Goal: Task Accomplishment & Management: Use online tool/utility

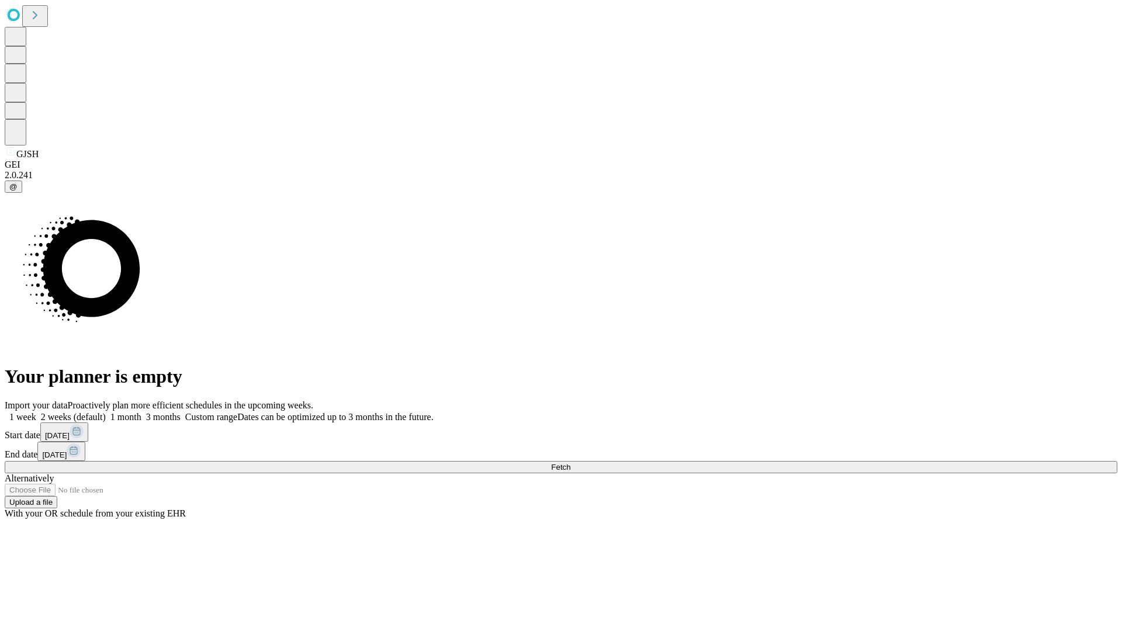
click at [570, 463] on span "Fetch" at bounding box center [560, 467] width 19 height 9
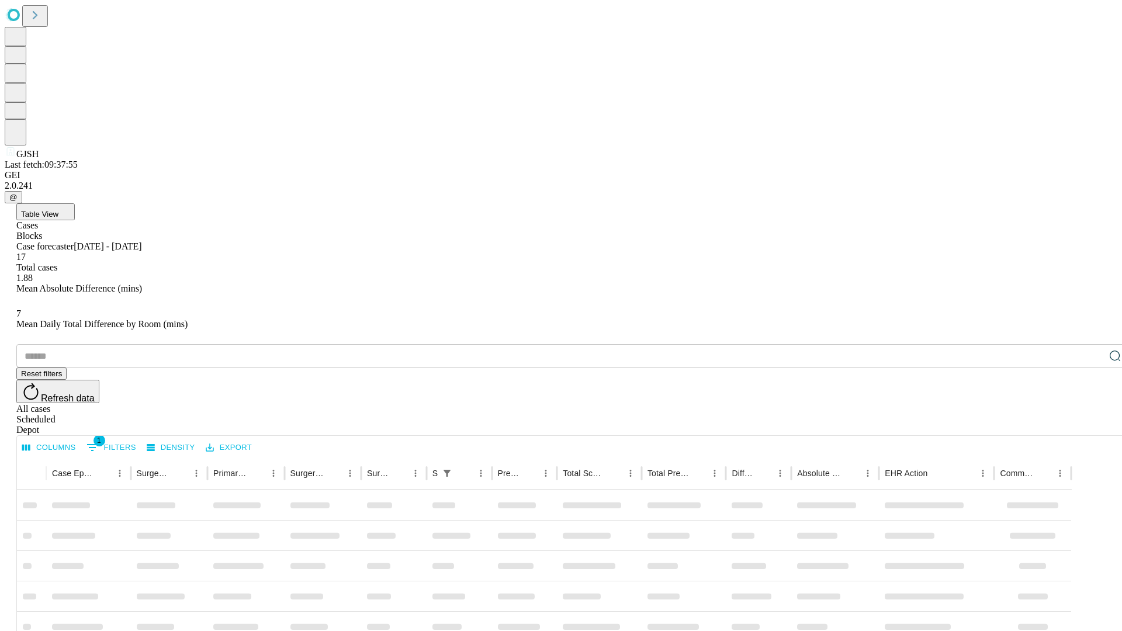
click at [1092, 425] on div "Depot" at bounding box center [572, 430] width 1113 height 11
